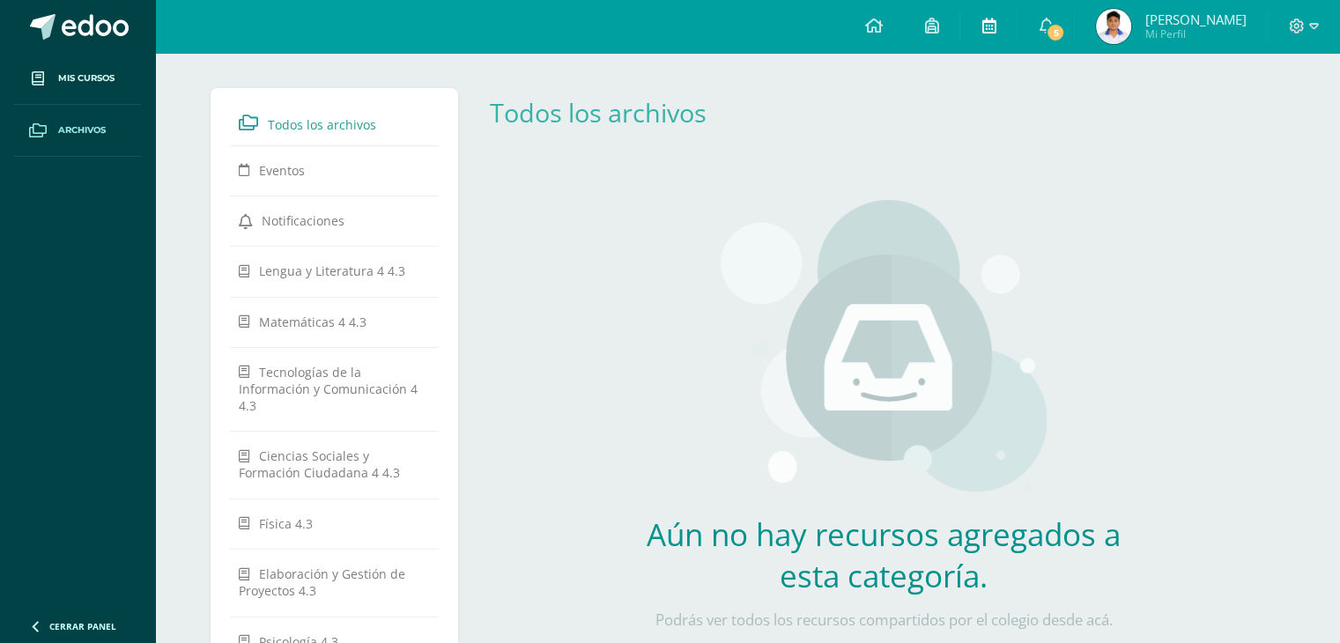
click at [995, 27] on icon at bounding box center [988, 26] width 14 height 16
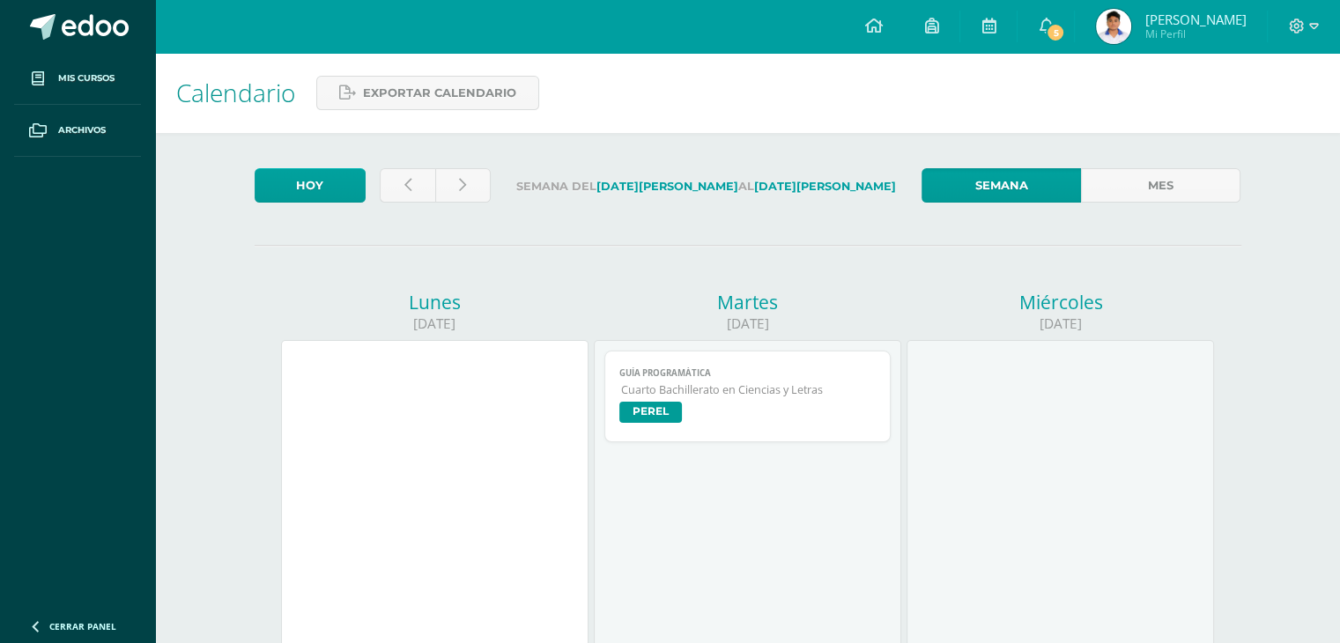
click at [738, 432] on link "Guía Programática Cuarto Bachillerato en Ciencias y Letras [PERSON_NAME]" at bounding box center [747, 397] width 286 height 92
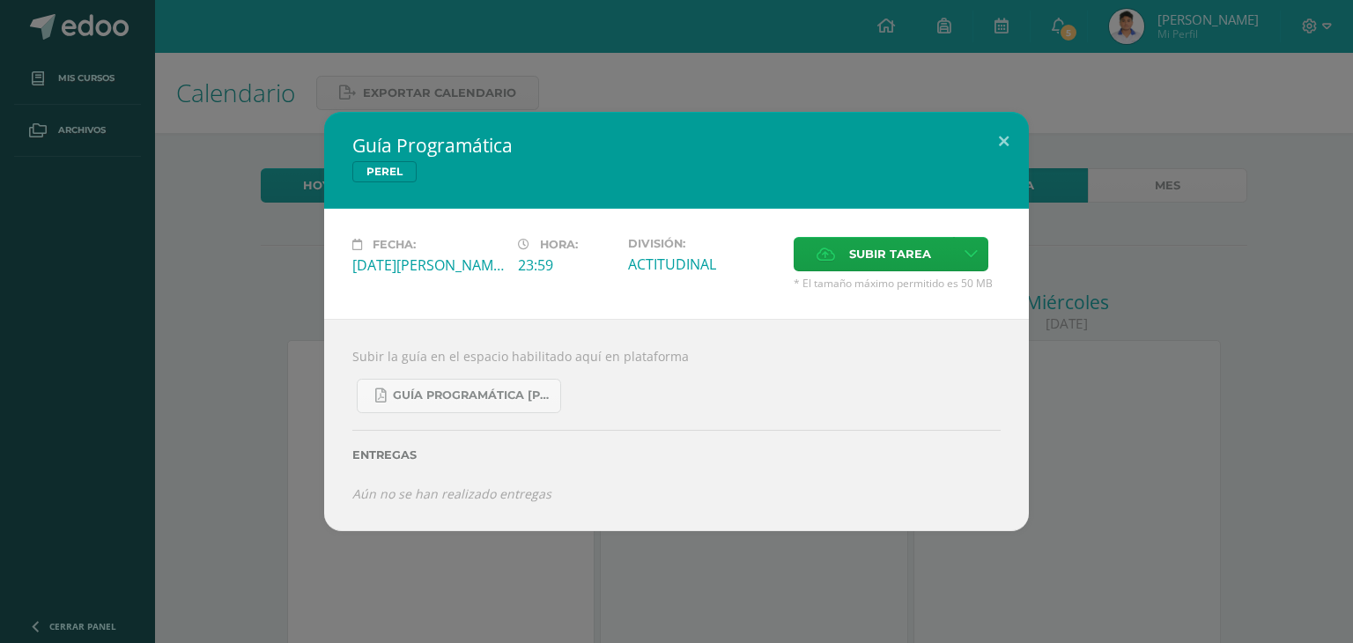
click at [1226, 368] on div "Guía Programática [PERSON_NAME] Fecha: [DATE][PERSON_NAME] Hora: 23:59 División…" at bounding box center [676, 321] width 1339 height 419
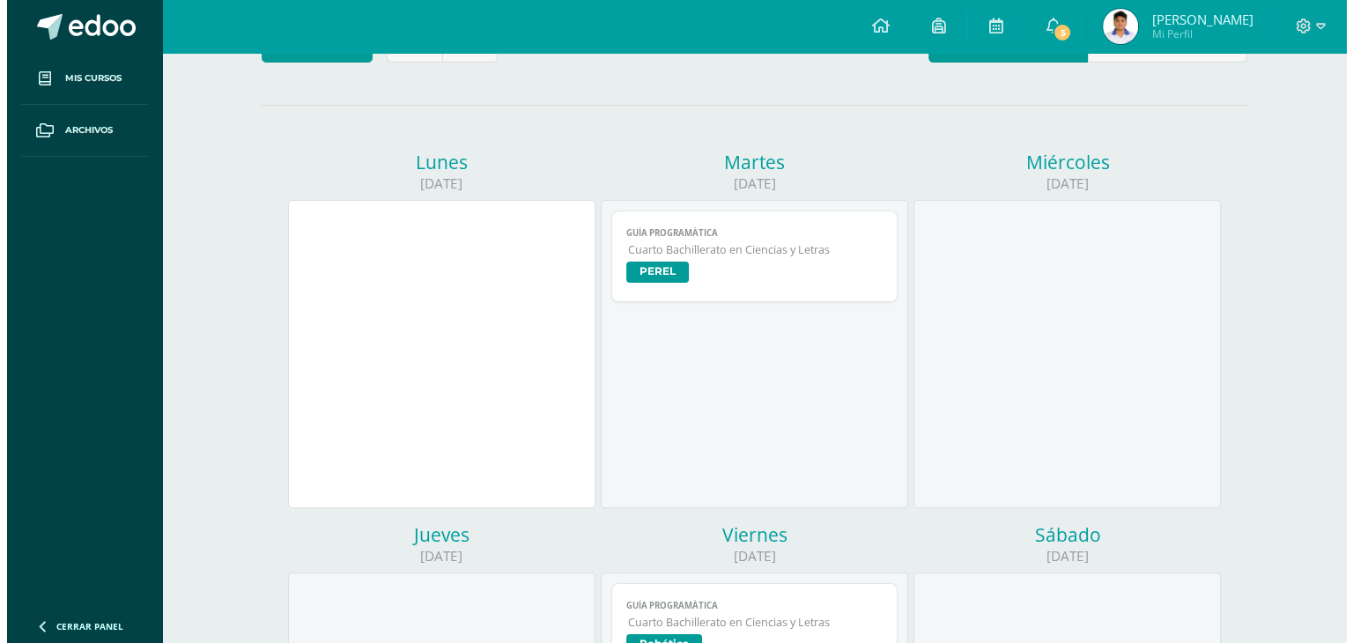
scroll to position [352, 0]
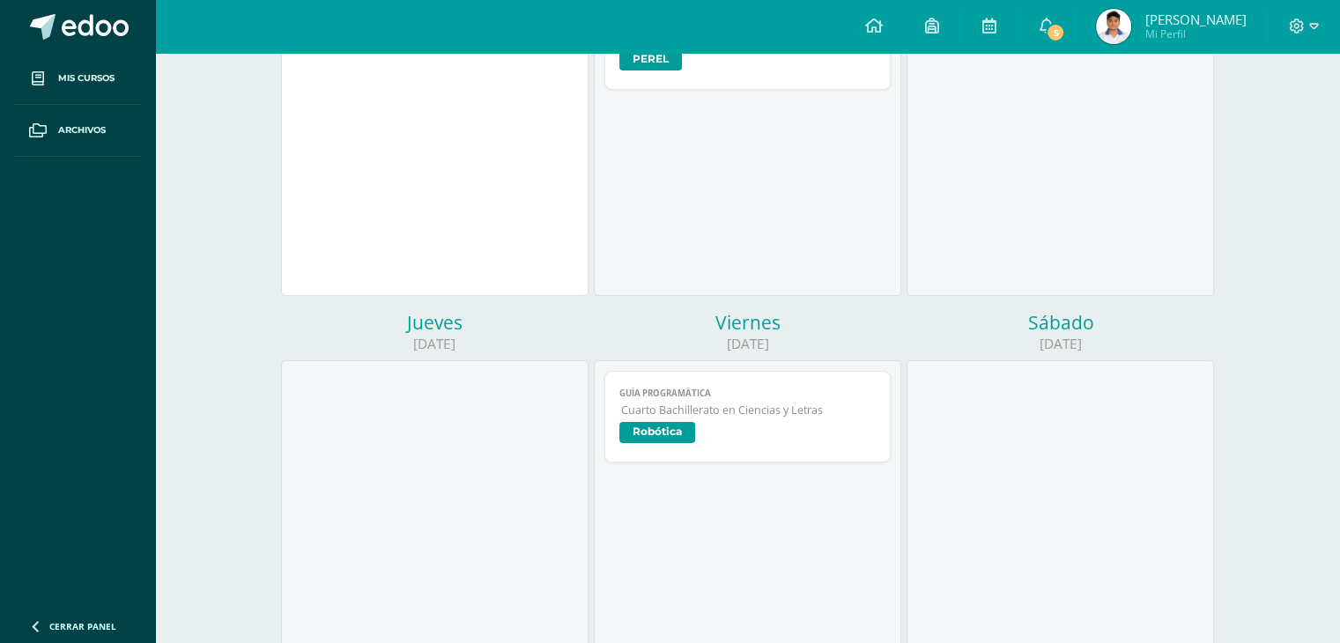
click at [797, 425] on span "Robótica" at bounding box center [747, 435] width 256 height 26
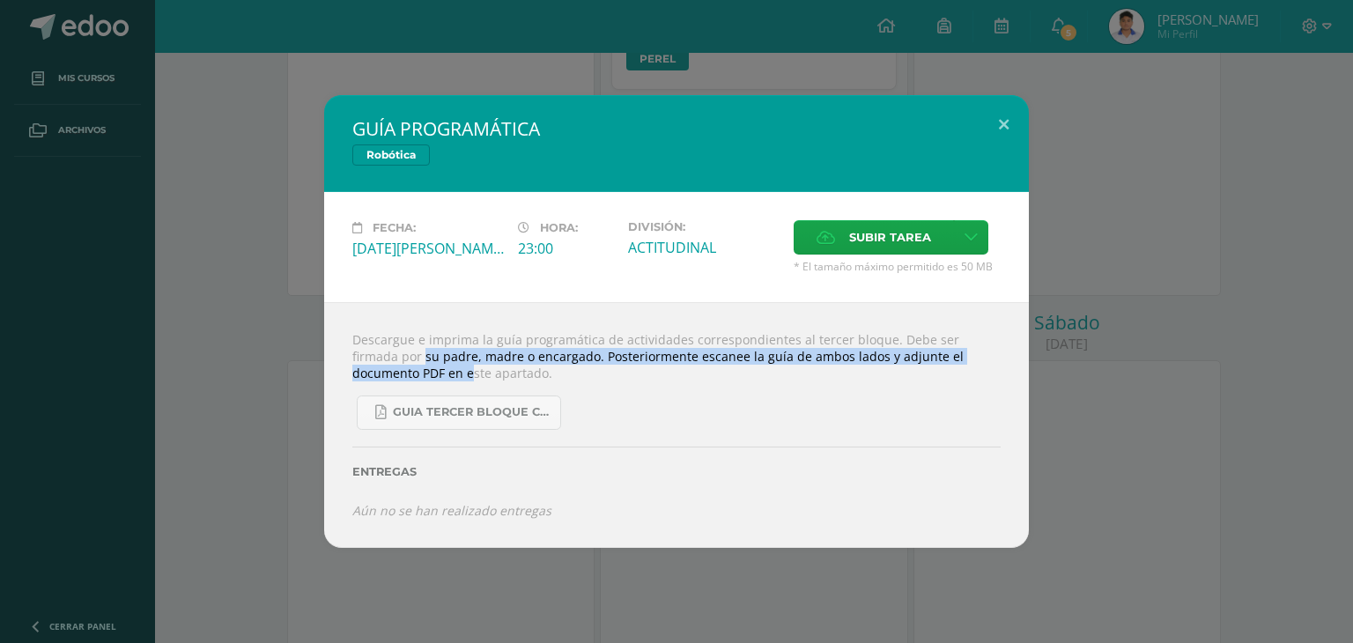
drag, startPoint x: 1217, startPoint y: 347, endPoint x: 1184, endPoint y: 347, distance: 33.5
click at [1191, 340] on div "GUÍA PROGRAMÁTICA Robótica Fecha: [DATE][PERSON_NAME] Hora: 23:00 División: ACT…" at bounding box center [676, 321] width 1339 height 453
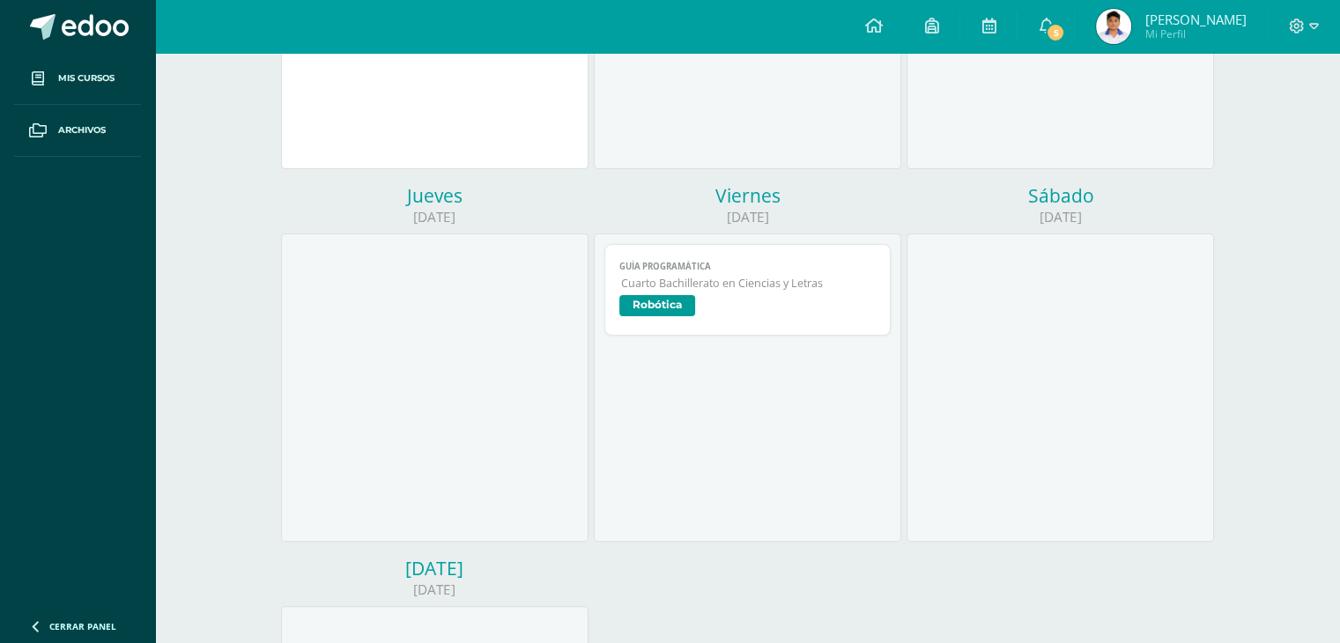
scroll to position [528, 0]
